Goal: Task Accomplishment & Management: Complete application form

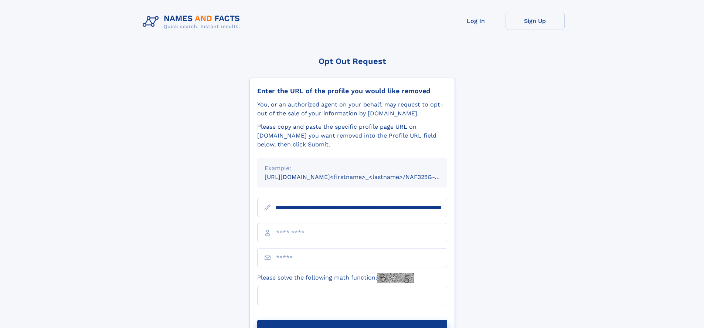
scroll to position [0, 92]
type input "**********"
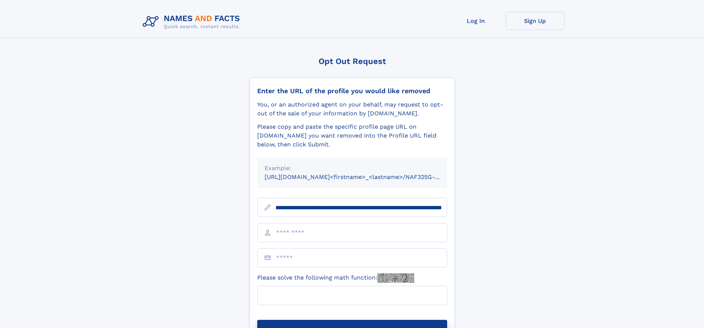
scroll to position [0, 92]
type input "**********"
